Goal: Task Accomplishment & Management: Use online tool/utility

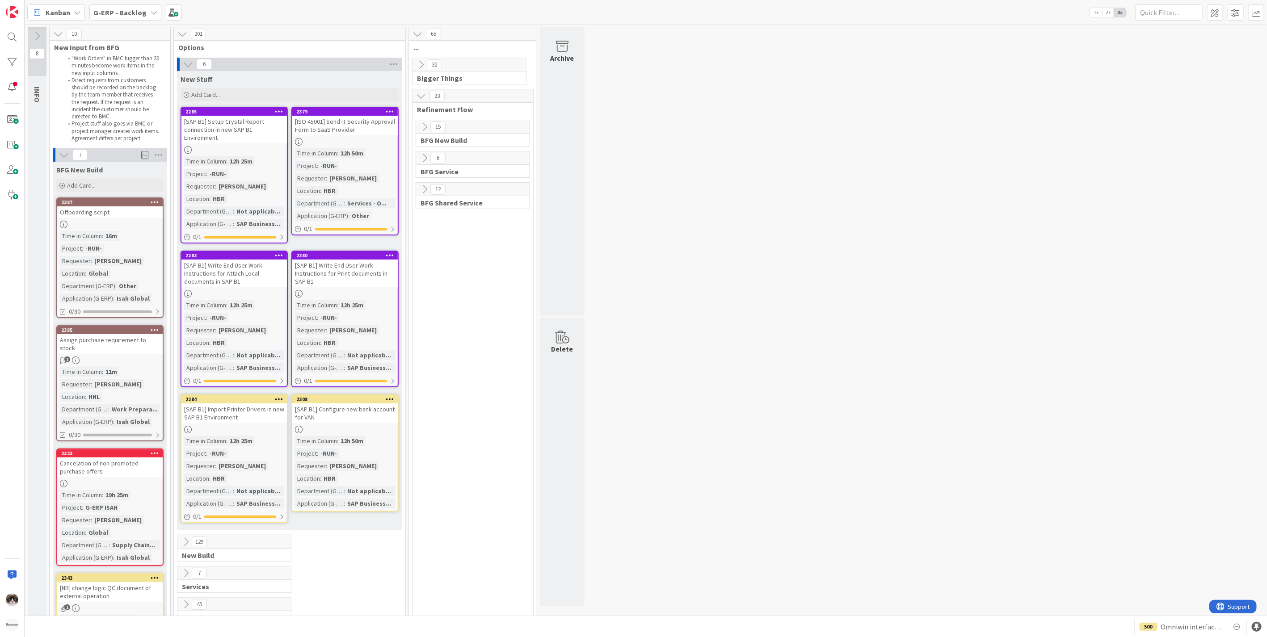
drag, startPoint x: 709, startPoint y: 184, endPoint x: 693, endPoint y: 207, distance: 28.0
drag, startPoint x: 693, startPoint y: 207, endPoint x: 672, endPoint y: 162, distance: 50.2
drag, startPoint x: 414, startPoint y: 253, endPoint x: 733, endPoint y: 176, distance: 328.2
drag, startPoint x: 733, startPoint y: 176, endPoint x: 421, endPoint y: 441, distance: 409.8
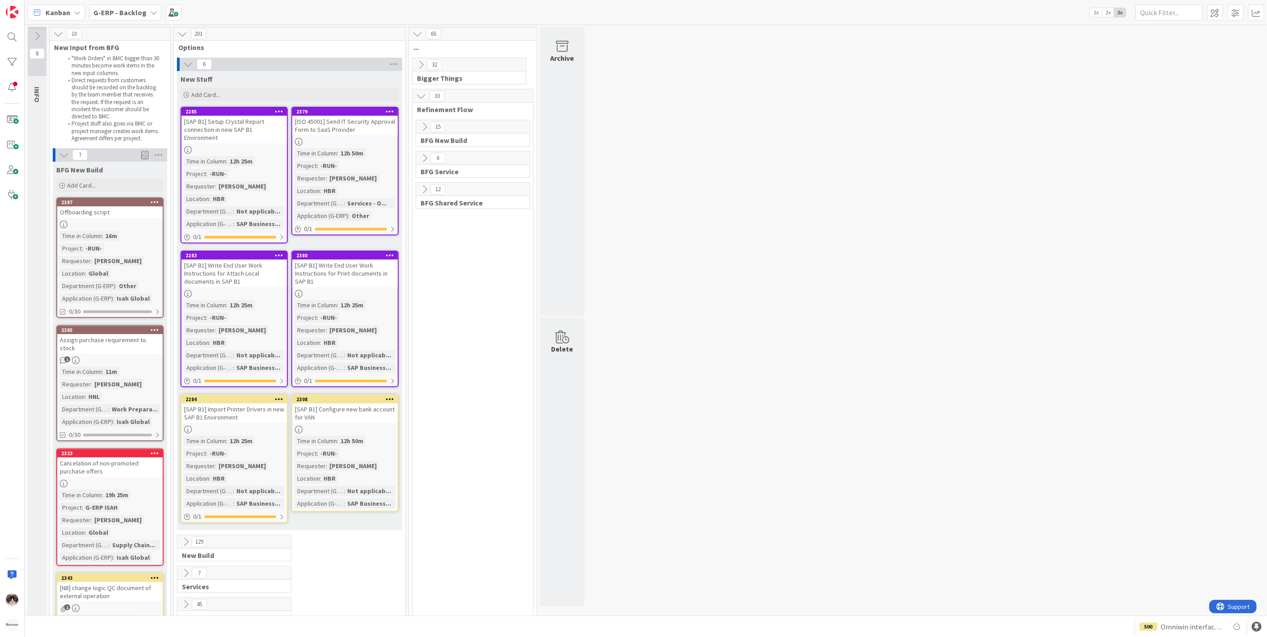
click at [193, 34] on span "201" at bounding box center [198, 34] width 15 height 11
drag, startPoint x: 193, startPoint y: 34, endPoint x: 212, endPoint y: 38, distance: 19.7
click at [212, 38] on div "201" at bounding box center [290, 33] width 232 height 13
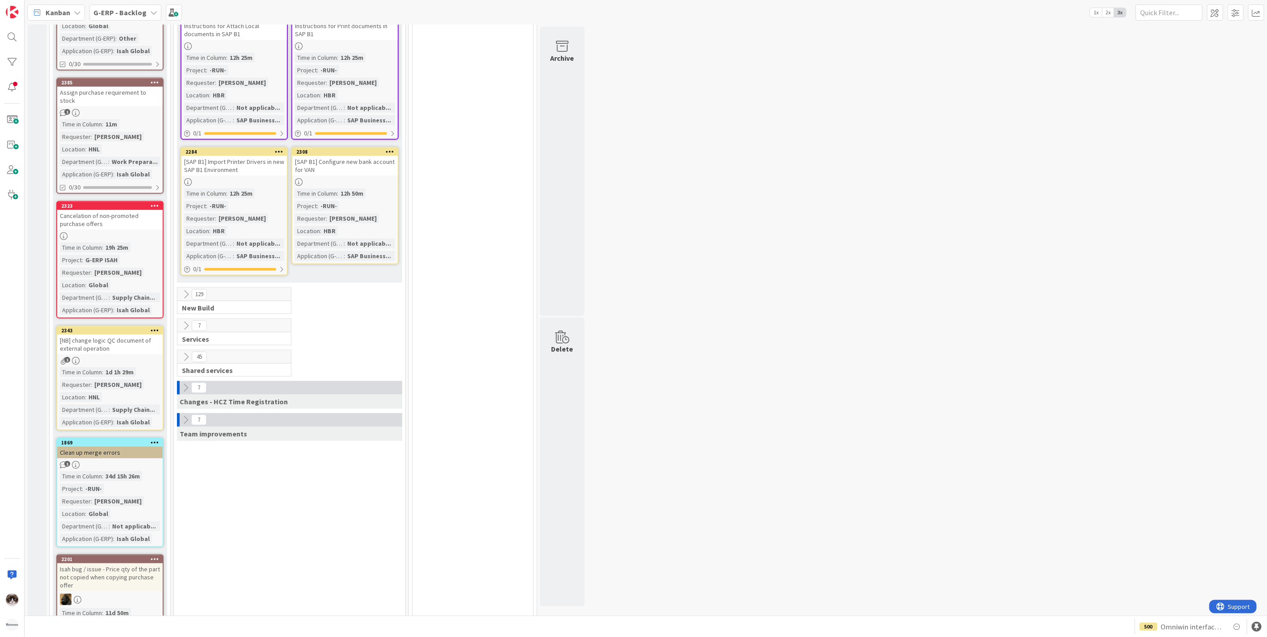
scroll to position [248, 0]
click at [186, 421] on icon at bounding box center [186, 420] width 10 height 10
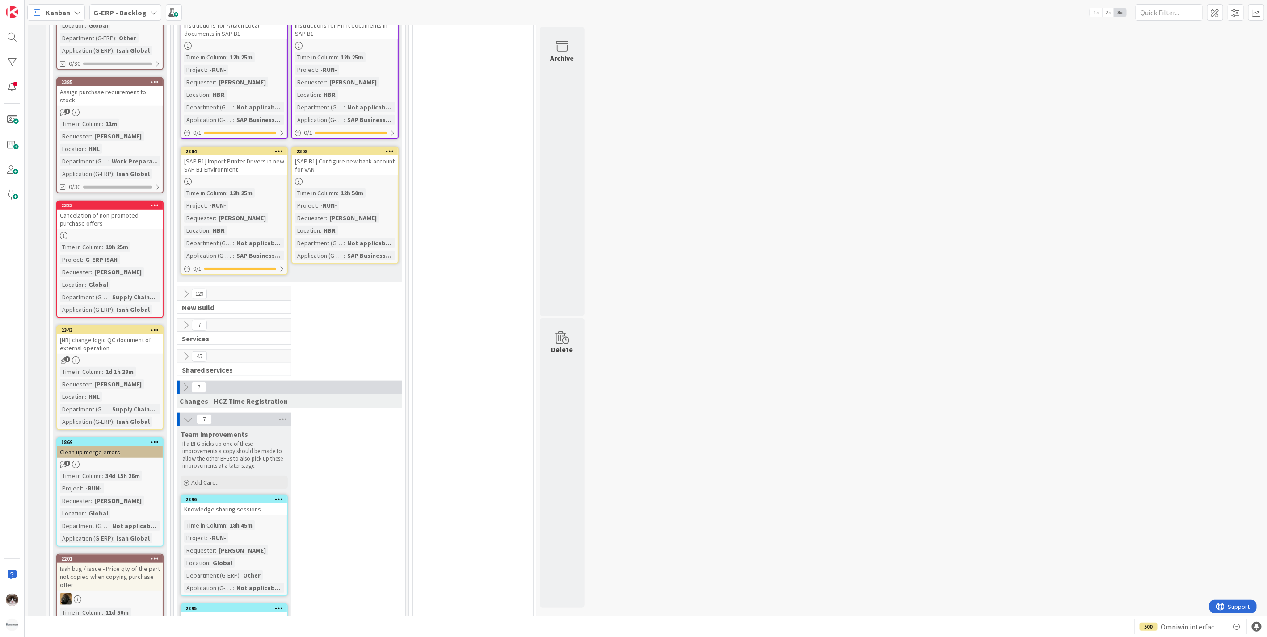
click at [186, 421] on icon at bounding box center [188, 420] width 10 height 10
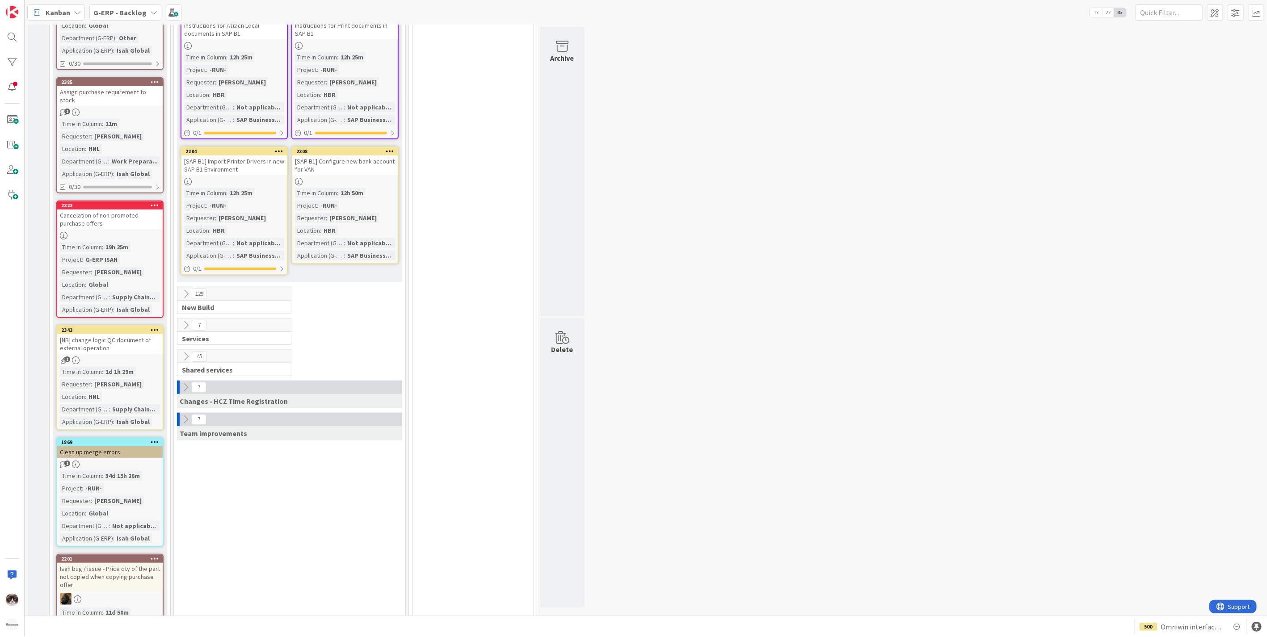
click at [186, 421] on icon at bounding box center [186, 420] width 10 height 10
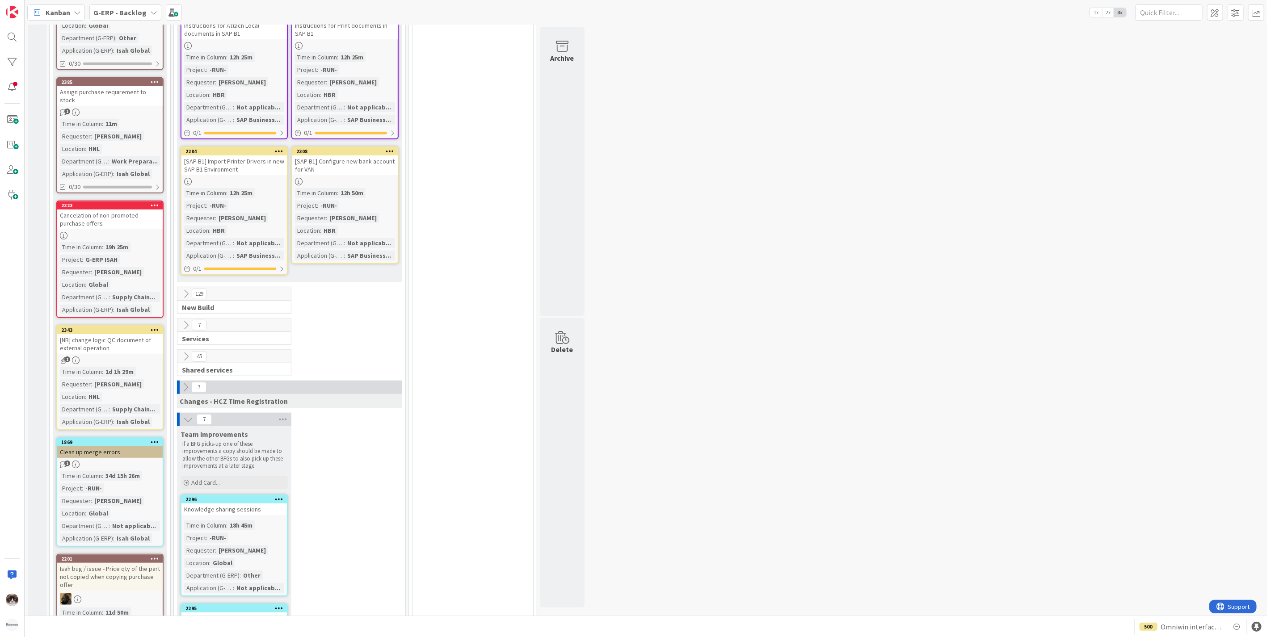
click at [186, 421] on icon at bounding box center [188, 420] width 10 height 10
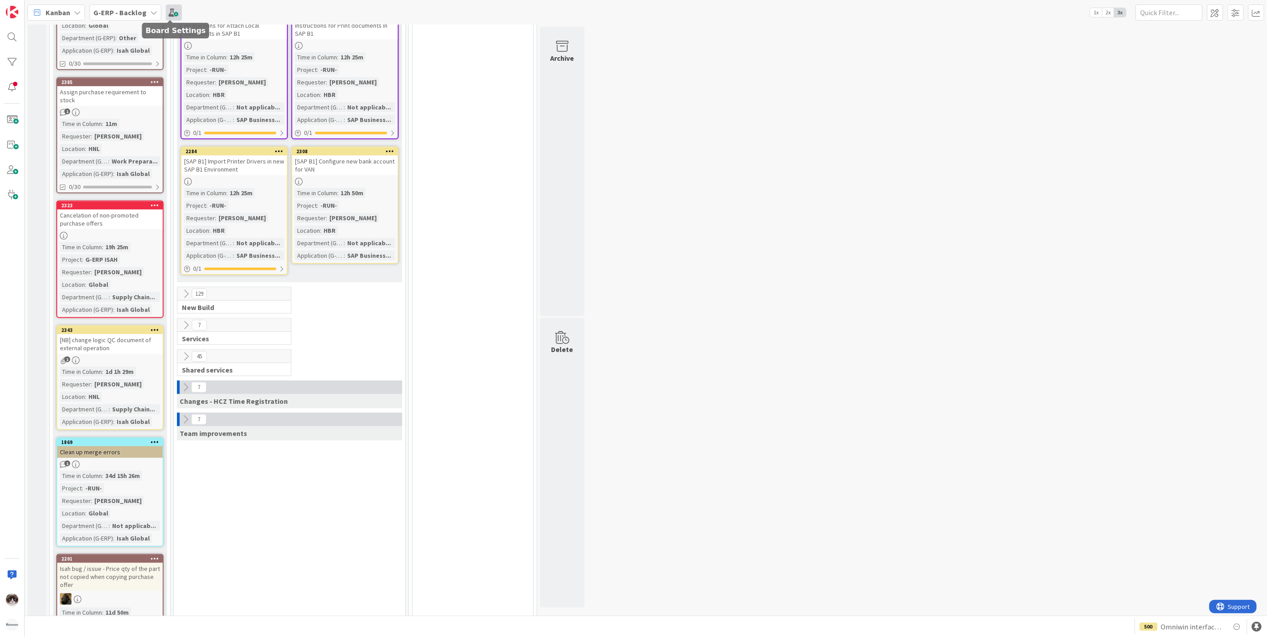
click at [170, 13] on span at bounding box center [174, 12] width 16 height 16
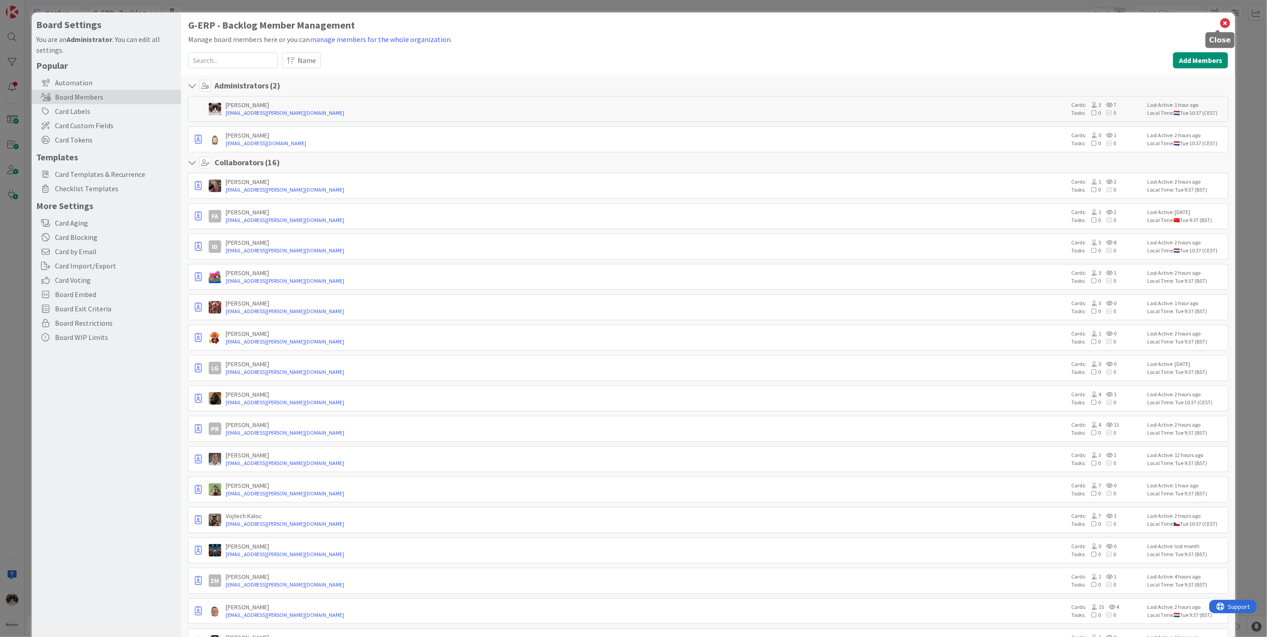
click at [1220, 23] on icon at bounding box center [1225, 23] width 12 height 13
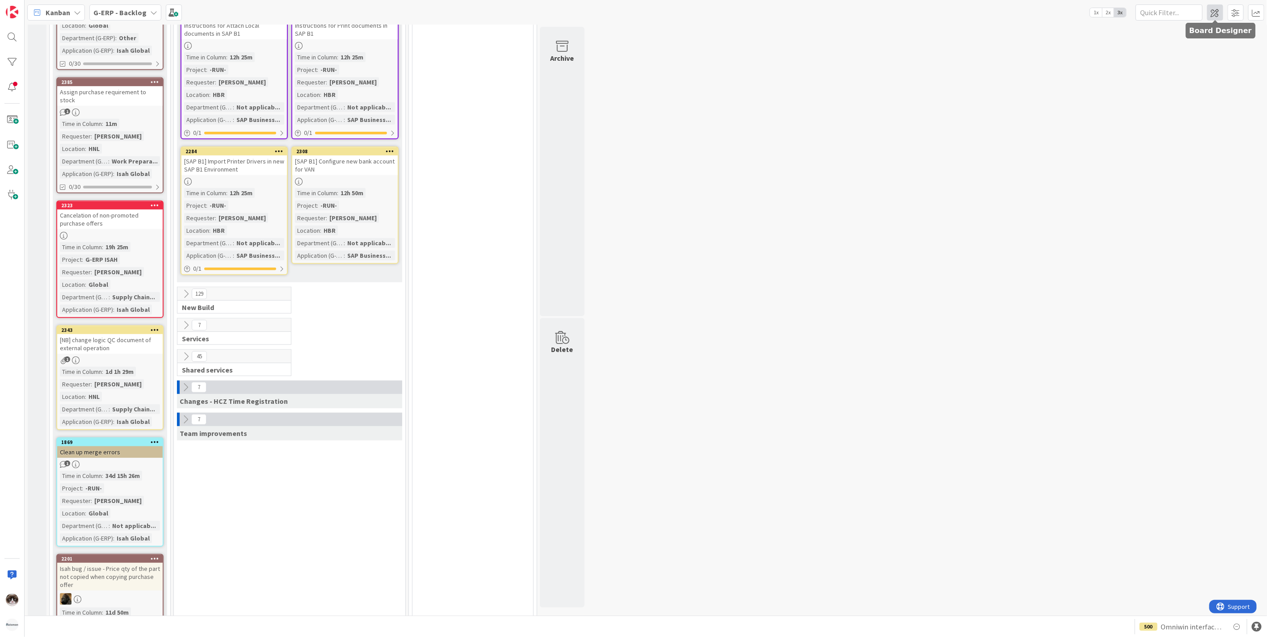
click at [1211, 8] on span at bounding box center [1215, 12] width 16 height 16
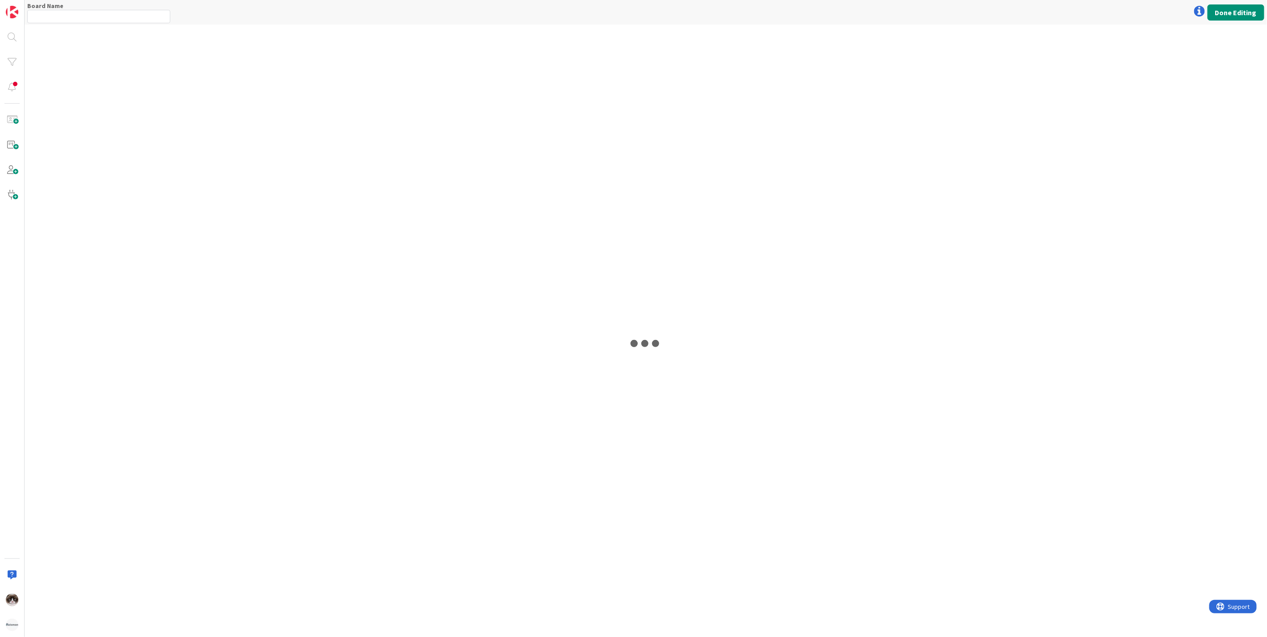
type input "G-ERP - Backlog"
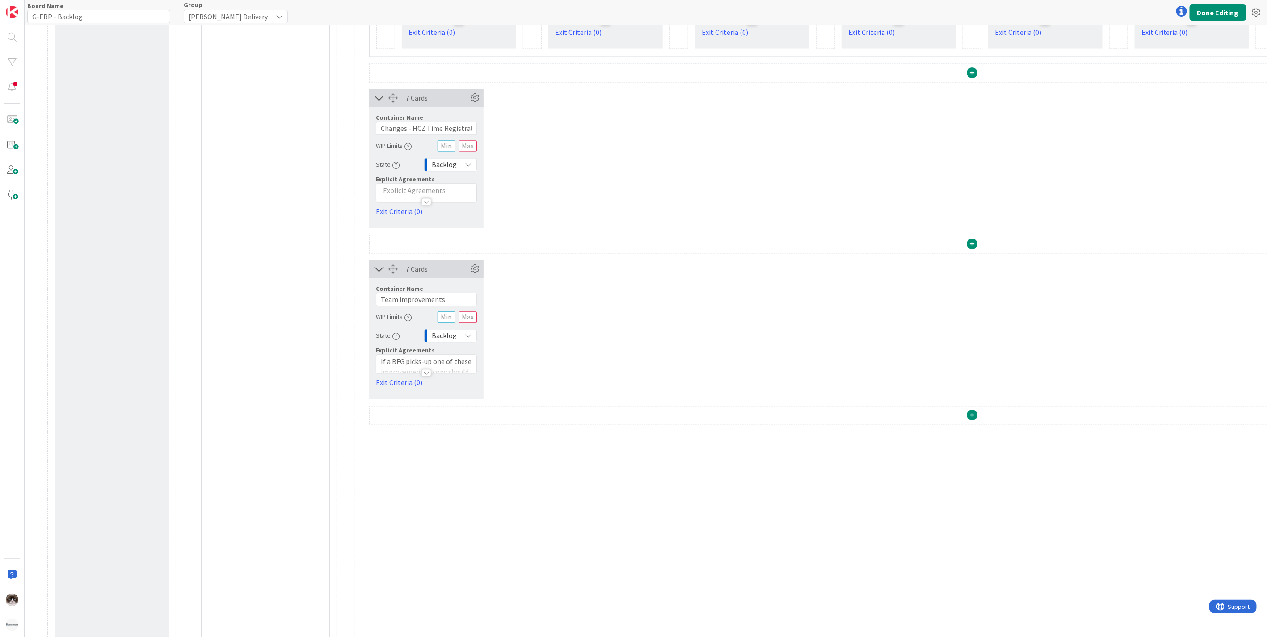
click at [428, 372] on div at bounding box center [427, 373] width 10 height 7
click at [475, 271] on icon at bounding box center [474, 269] width 13 height 13
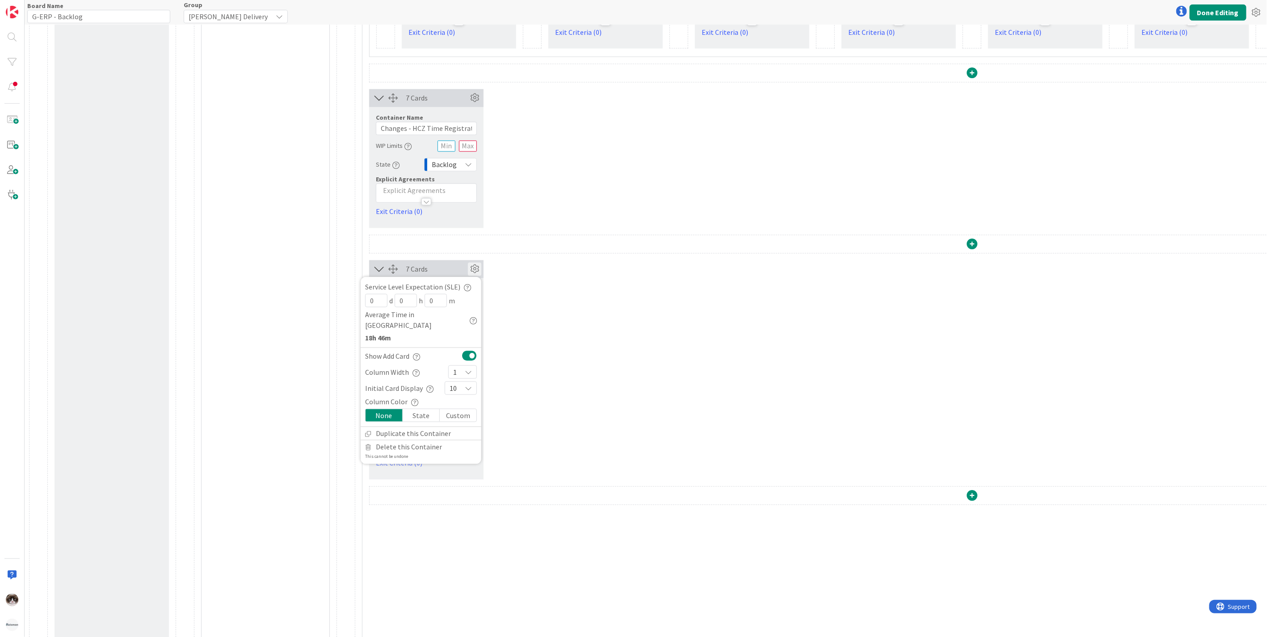
click at [473, 366] on div "1" at bounding box center [462, 372] width 29 height 13
click at [471, 424] on span "2" at bounding box center [468, 430] width 7 height 13
click at [555, 384] on div "7 Cards Service Level Expectation (SLE) 0 d 0 h 0 m Average Time in Column 18h …" at bounding box center [972, 370] width 1206 height 219
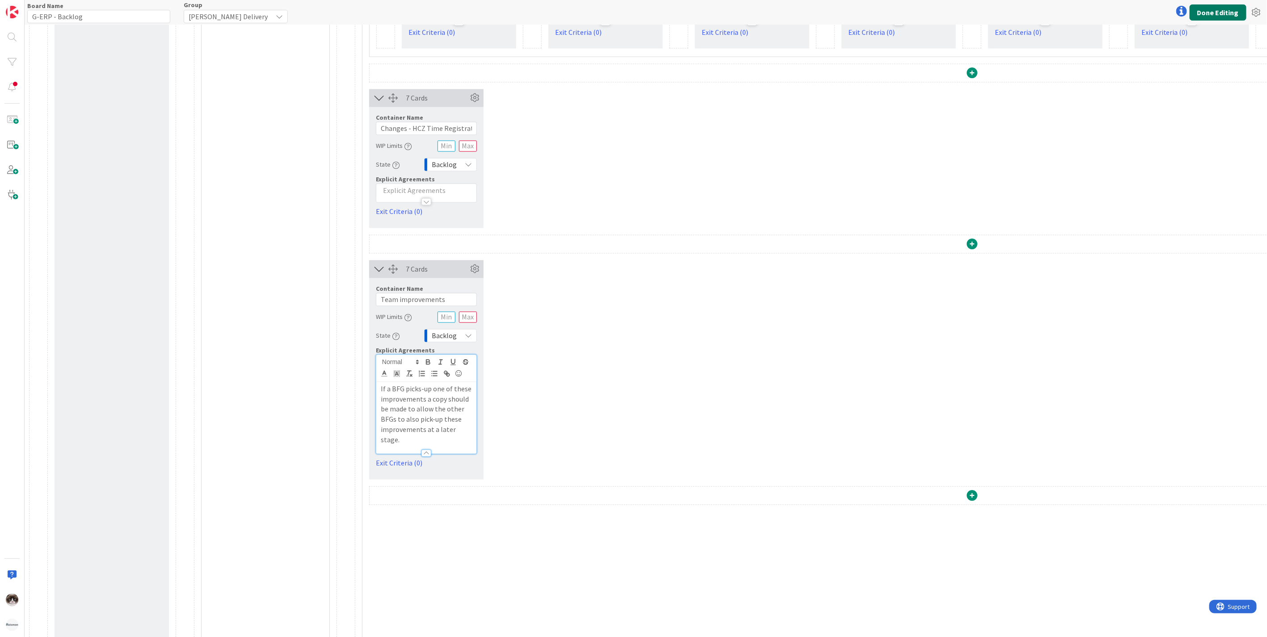
click at [1224, 10] on button "Done Editing" at bounding box center [1218, 12] width 57 height 16
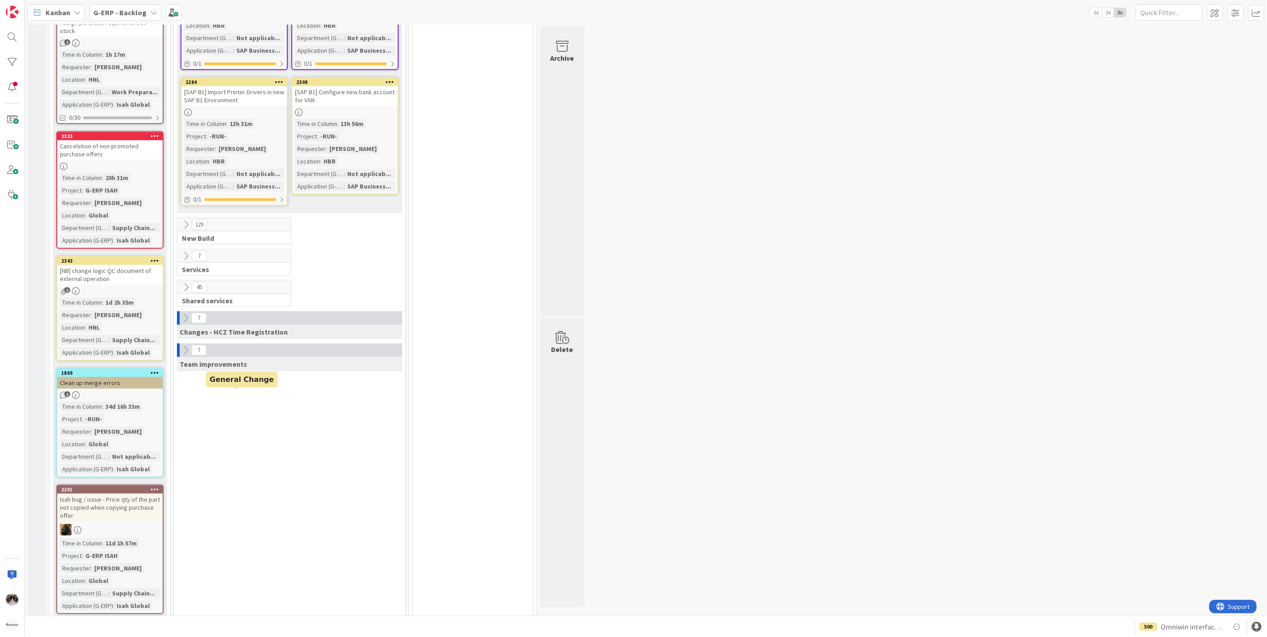
scroll to position [347, 0]
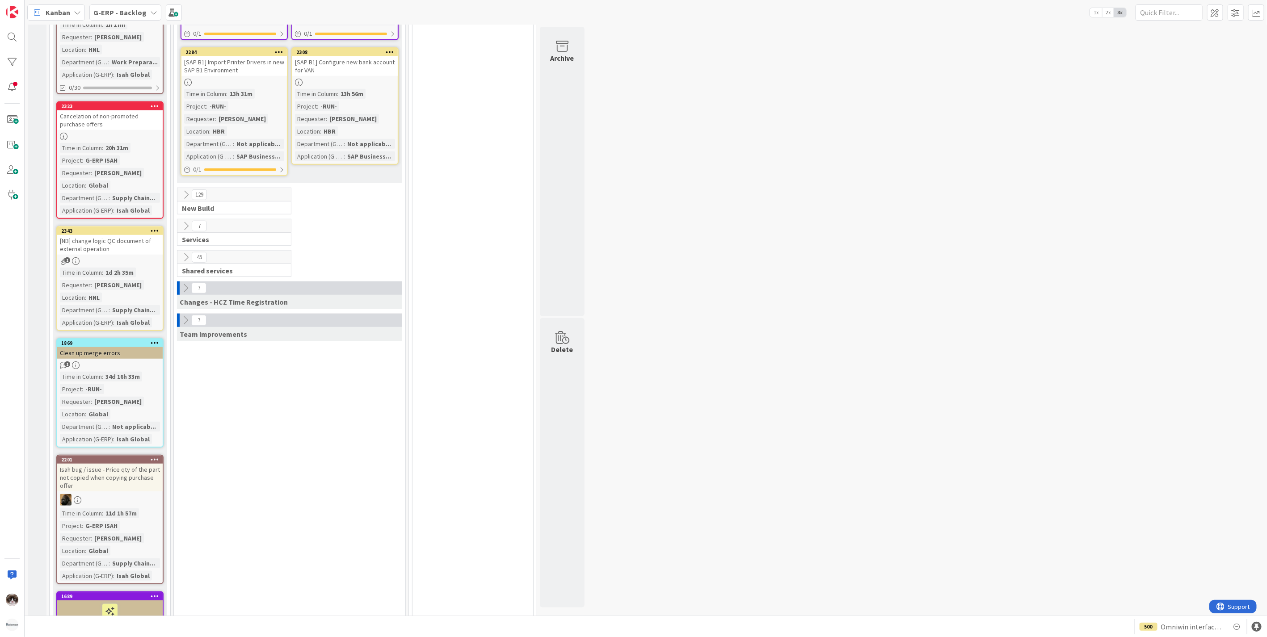
click at [180, 319] on button at bounding box center [186, 321] width 12 height 12
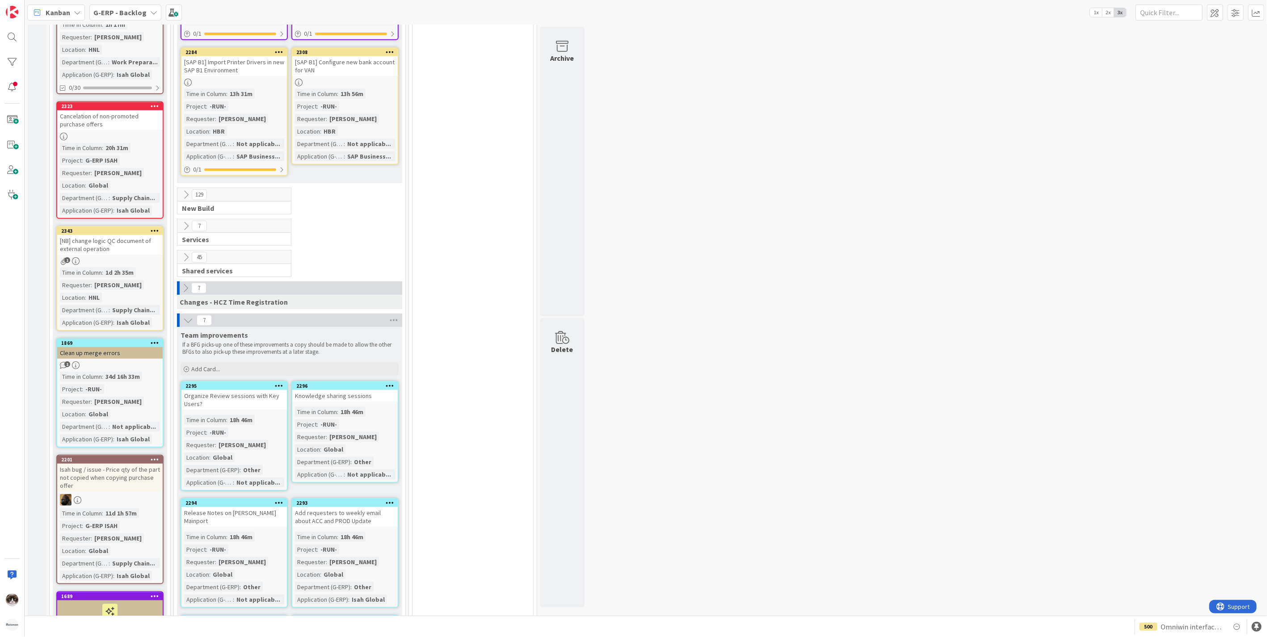
click at [180, 319] on div "7" at bounding box center [289, 320] width 225 height 13
click at [184, 319] on icon at bounding box center [188, 321] width 10 height 10
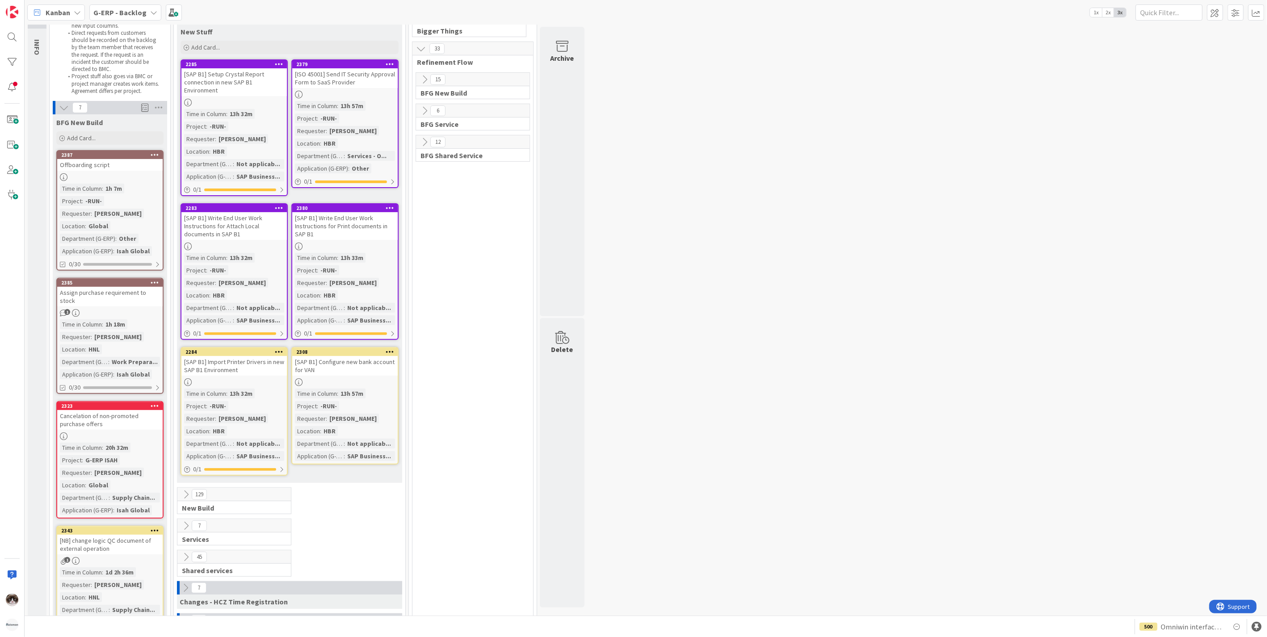
scroll to position [0, 0]
